Goal: Check status: Check status

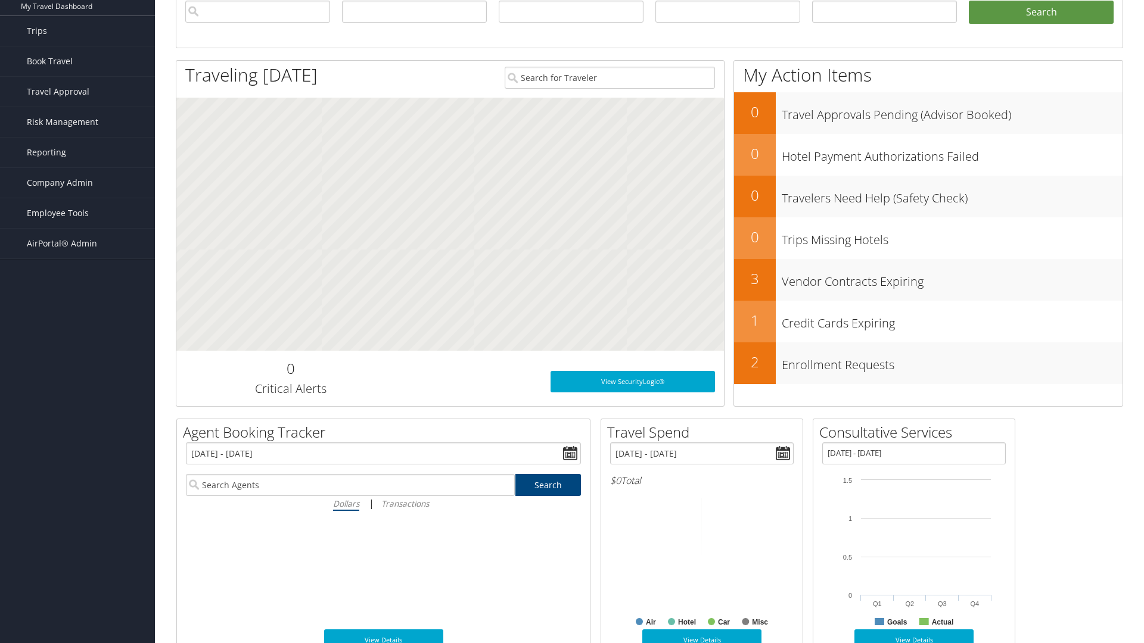
scroll to position [110, 0]
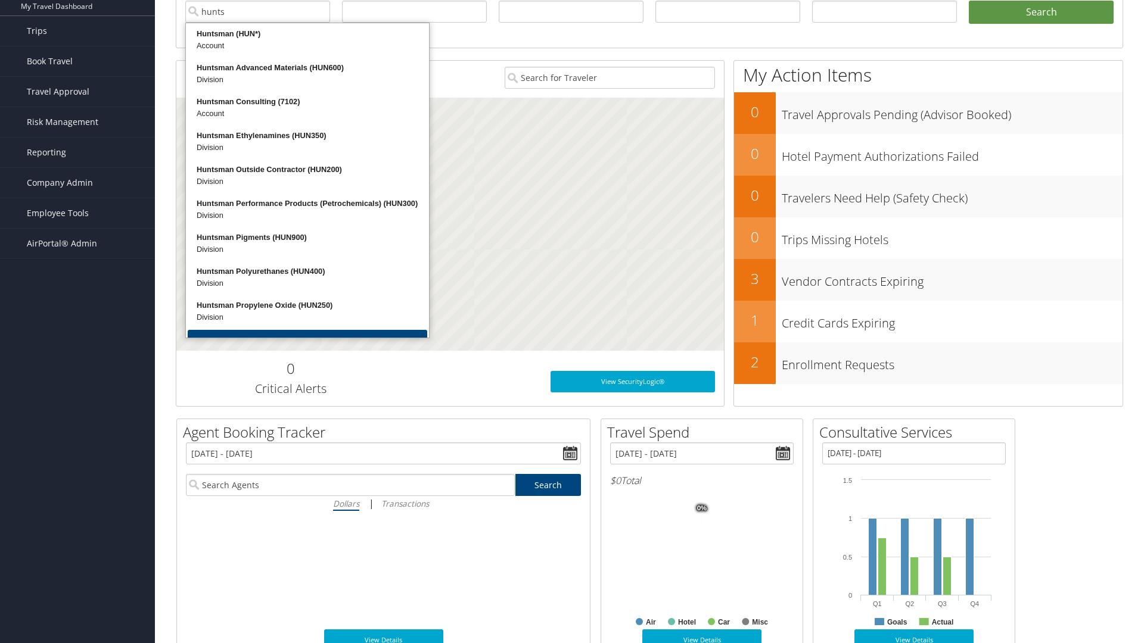
click at [307, 34] on div "Huntsman (HUN*)" at bounding box center [308, 34] width 240 height 12
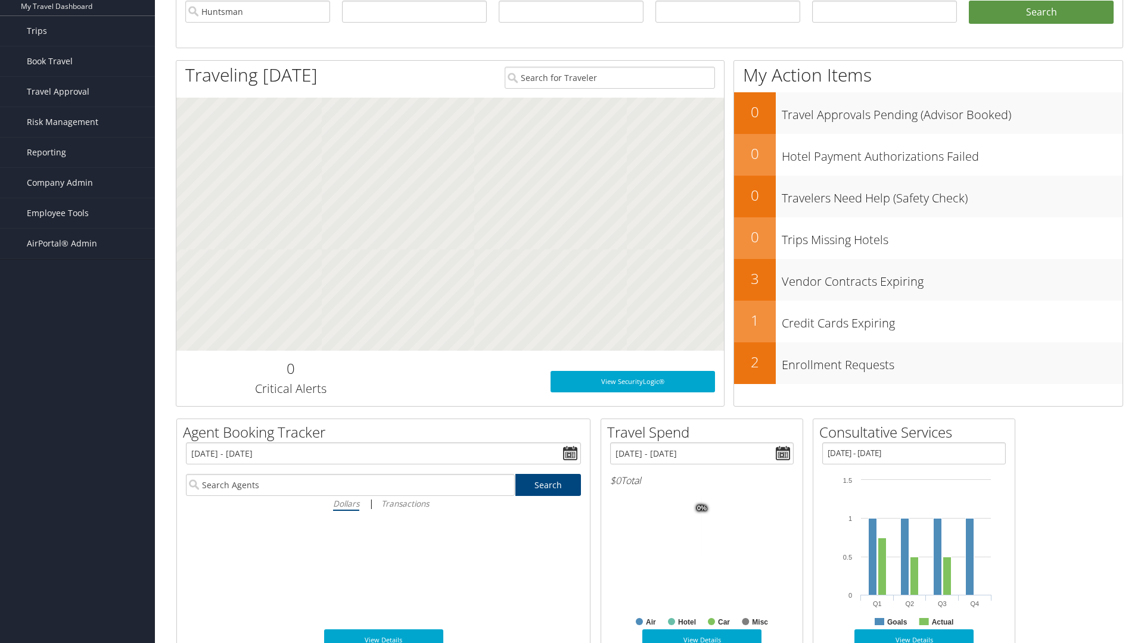
type input "Huntsman"
click at [571, 11] on input "text" at bounding box center [571, 12] width 145 height 22
type input "Huntsman"
click at [1041, 12] on button "Search" at bounding box center [1041, 13] width 145 height 24
